Goal: Find specific page/section: Find specific page/section

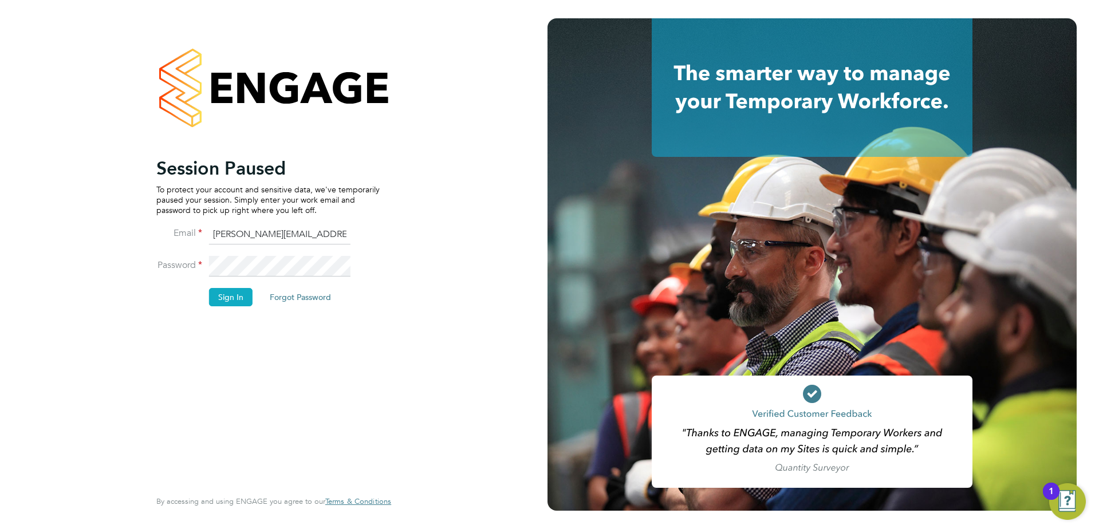
click at [233, 230] on button "Sign In" at bounding box center [231, 297] width 44 height 18
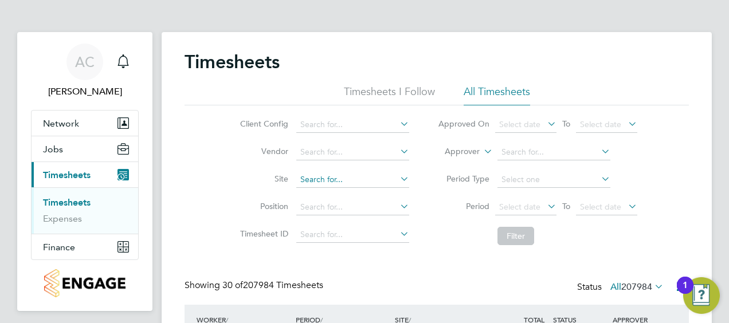
click at [330, 179] on input at bounding box center [352, 180] width 113 height 16
click at [333, 196] on b "Dovercourt" at bounding box center [321, 195] width 42 height 10
type input "[GEOGRAPHIC_DATA]"
click at [514, 235] on button "Filter" at bounding box center [515, 236] width 37 height 18
